Goal: Find specific page/section: Find specific page/section

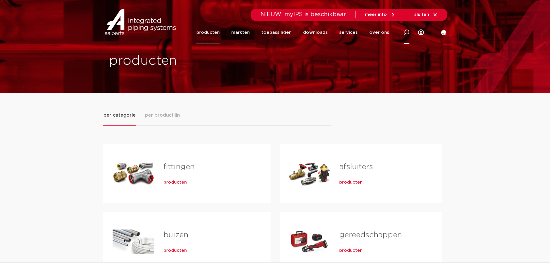
click at [406, 32] on icon at bounding box center [406, 32] width 6 height 6
type input "voordeelbox"
click button "Zoeken" at bounding box center [0, 0] width 0 height 0
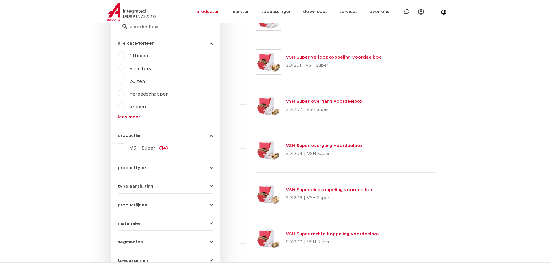
scroll to position [202, 0]
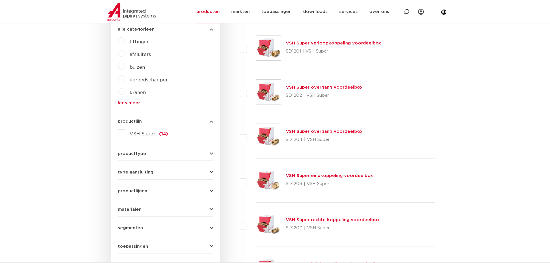
click at [313, 88] on link "VSH Super overgang voordeelbox" at bounding box center [324, 87] width 77 height 4
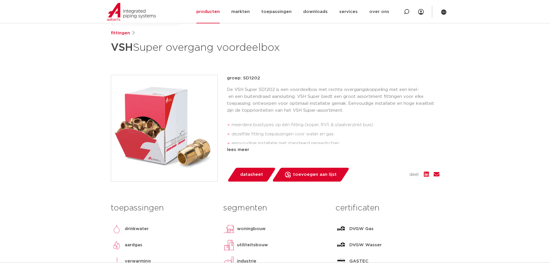
scroll to position [87, 0]
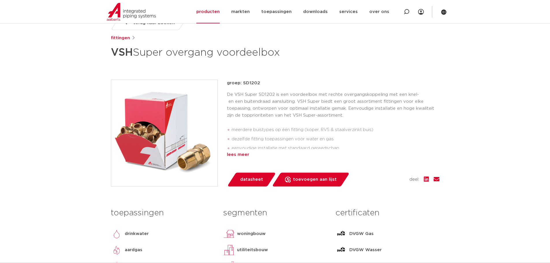
click at [232, 155] on div "lees meer" at bounding box center [333, 154] width 212 height 7
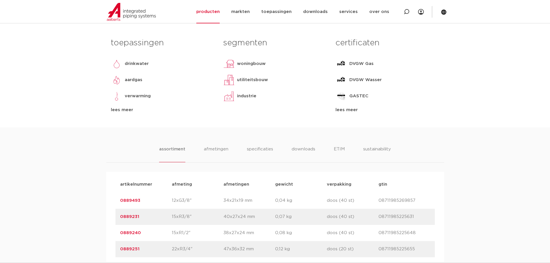
scroll to position [289, 0]
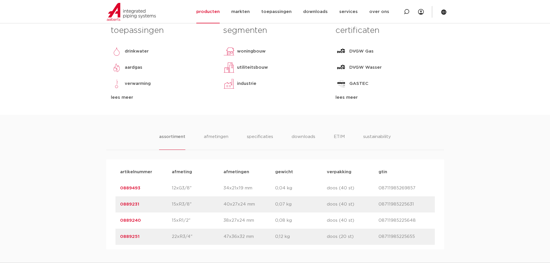
click at [129, 205] on link "0889231" at bounding box center [129, 204] width 19 height 4
